Goal: Task Accomplishment & Management: Manage account settings

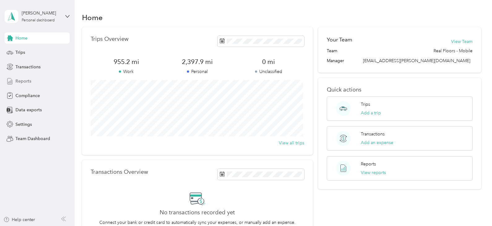
click at [41, 81] on div "Reports" at bounding box center [37, 81] width 65 height 11
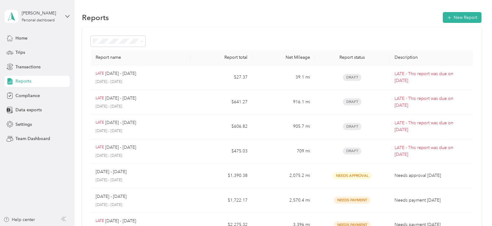
click at [70, 16] on aside "[PERSON_NAME] Personal dashboard Home Trips Transactions Reports Compliance Dat…" at bounding box center [37, 113] width 75 height 226
click at [67, 15] on icon at bounding box center [67, 16] width 4 height 4
click at [47, 50] on div "Team dashboard" at bounding box center [87, 47] width 156 height 11
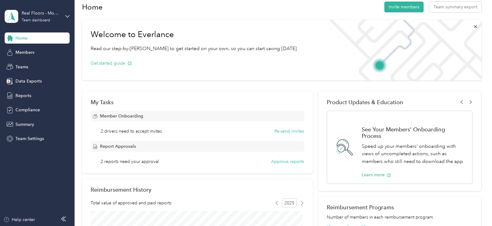
scroll to position [41, 0]
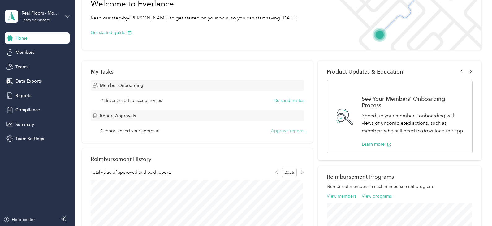
click at [276, 132] on button "Approve reports" at bounding box center [287, 131] width 33 height 6
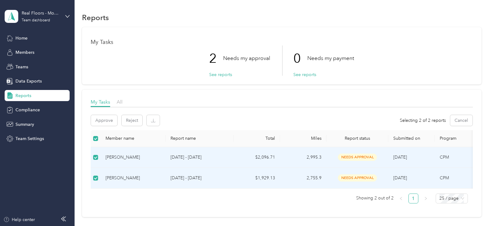
drag, startPoint x: 221, startPoint y: 157, endPoint x: 144, endPoint y: 159, distance: 77.6
click at [144, 159] on div "[PERSON_NAME]" at bounding box center [132, 157] width 55 height 7
click at [143, 159] on div "[PERSON_NAME]" at bounding box center [132, 157] width 55 height 7
click at [109, 122] on button "Approve" at bounding box center [104, 120] width 26 height 11
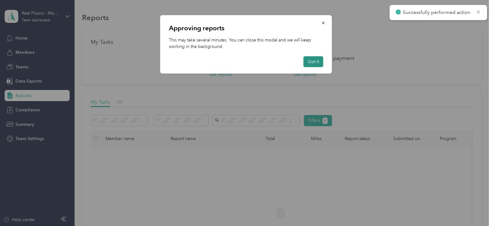
click at [314, 62] on button "Got it" at bounding box center [313, 61] width 20 height 11
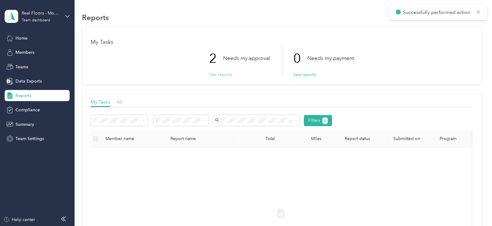
click at [220, 75] on button "See reports" at bounding box center [220, 74] width 23 height 6
click at [31, 51] on span "Members" at bounding box center [24, 52] width 19 height 6
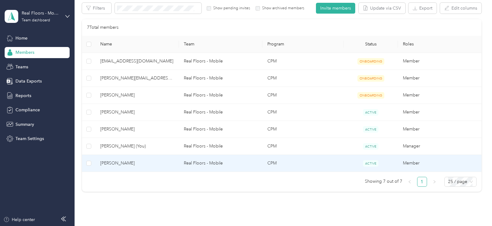
scroll to position [113, 0]
